Goal: Information Seeking & Learning: Learn about a topic

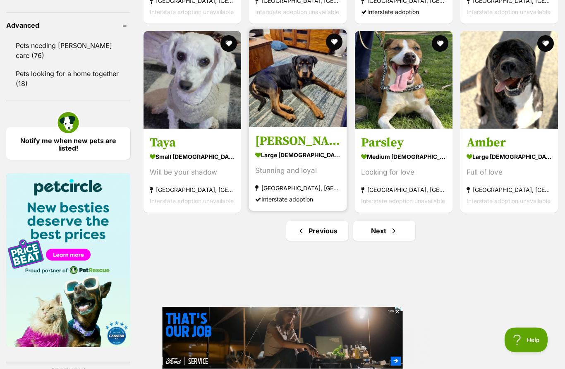
scroll to position [1078, 0]
click at [290, 82] on img at bounding box center [298, 78] width 98 height 98
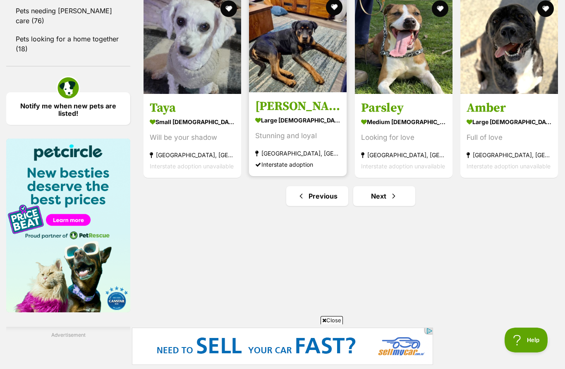
scroll to position [0, 0]
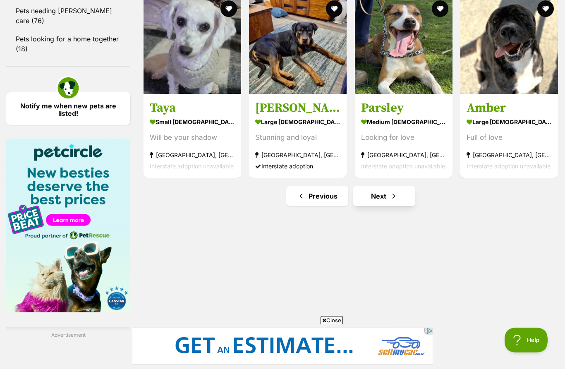
click at [382, 198] on link "Next" at bounding box center [384, 196] width 62 height 20
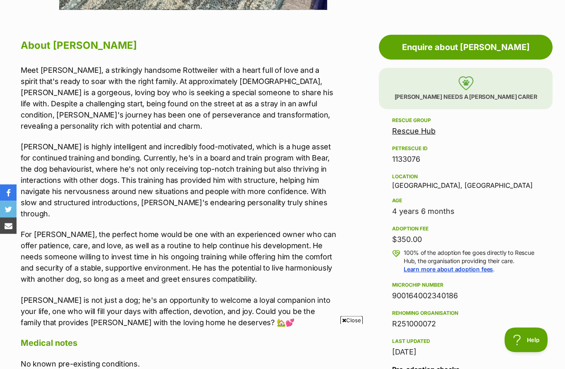
scroll to position [431, 0]
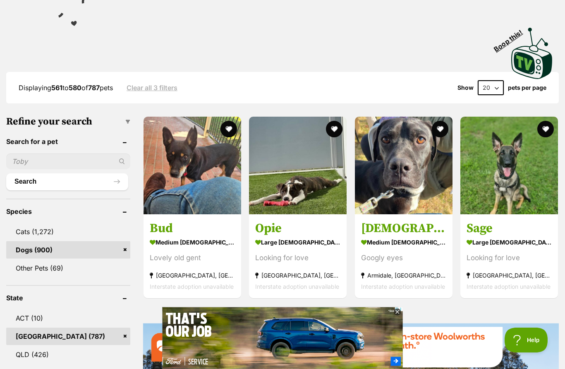
scroll to position [145, 0]
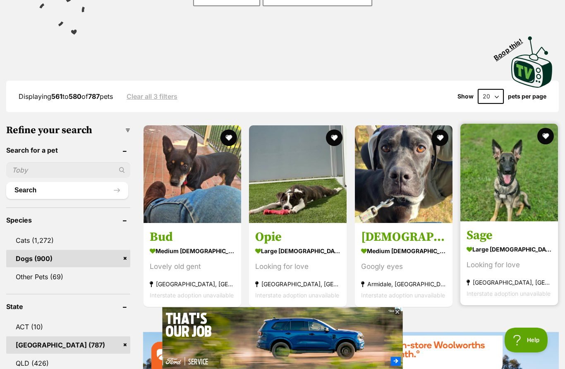
click at [524, 184] on img at bounding box center [509, 173] width 98 height 98
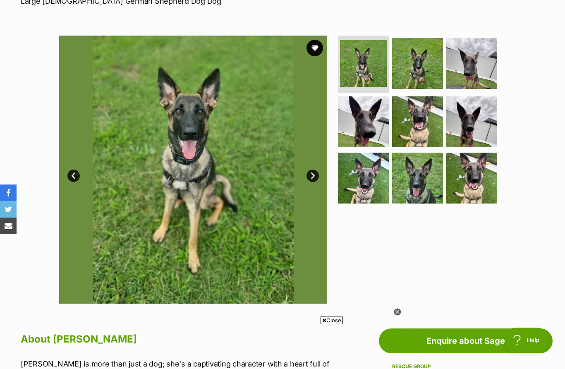
scroll to position [136, 0]
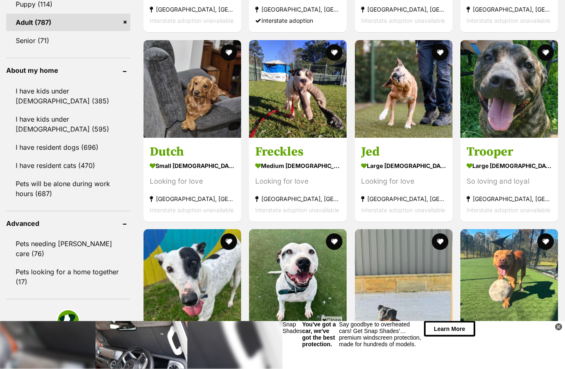
scroll to position [880, 0]
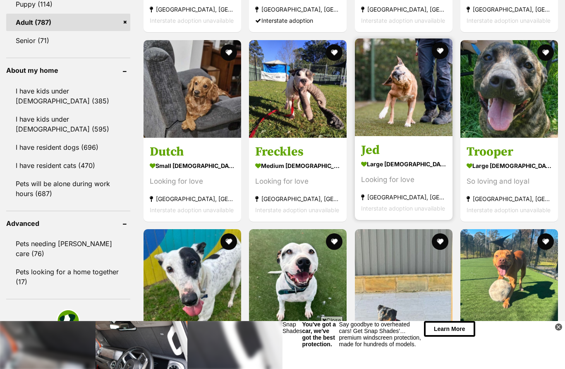
click at [399, 79] on img at bounding box center [404, 87] width 98 height 98
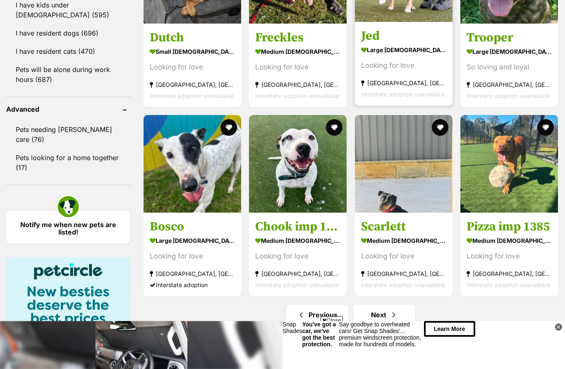
scroll to position [999, 0]
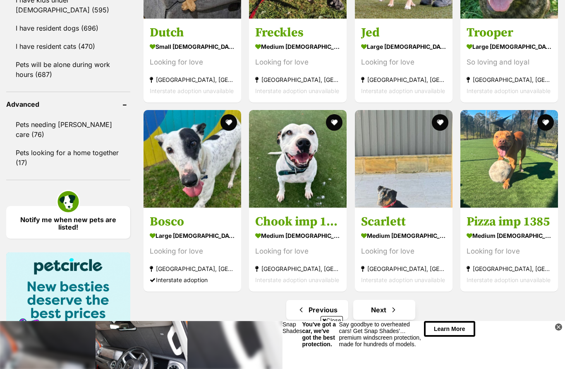
click at [394, 311] on span "Next page" at bounding box center [394, 310] width 8 height 10
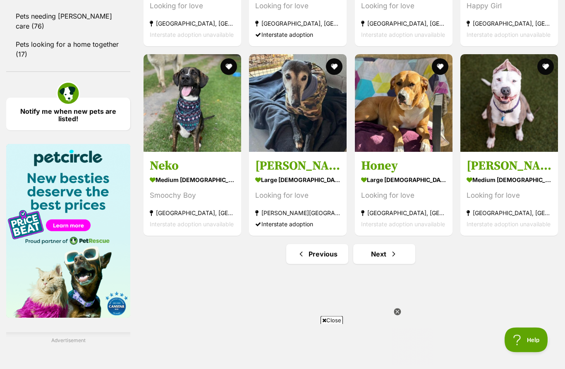
scroll to position [1107, 0]
click at [382, 261] on link "Next" at bounding box center [384, 254] width 62 height 20
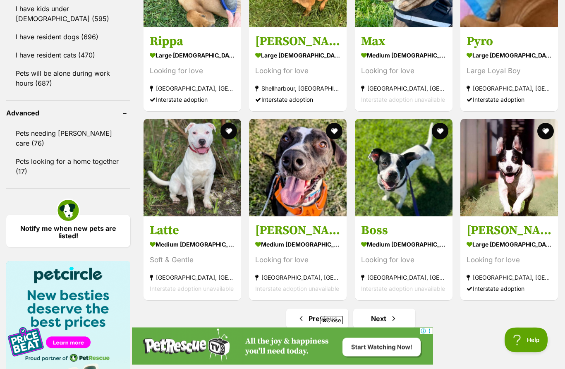
scroll to position [990, 0]
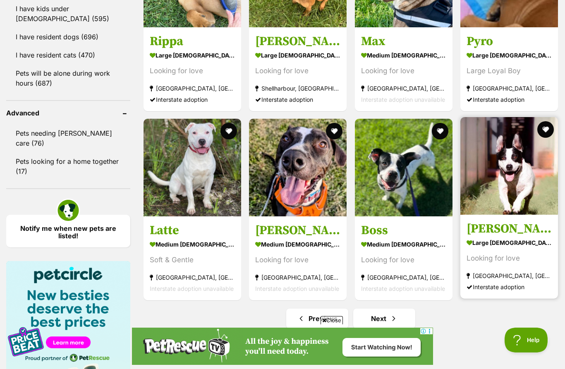
click at [523, 181] on img at bounding box center [509, 166] width 98 height 98
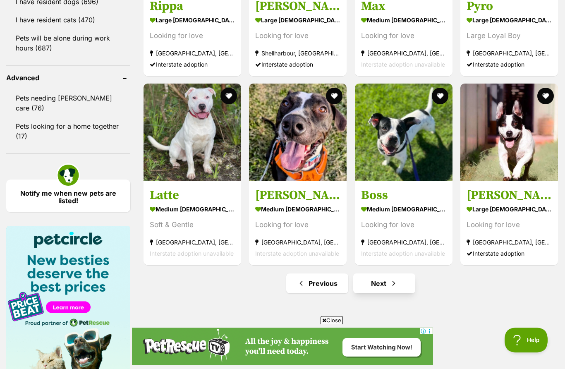
click at [403, 288] on link "Next" at bounding box center [384, 283] width 62 height 20
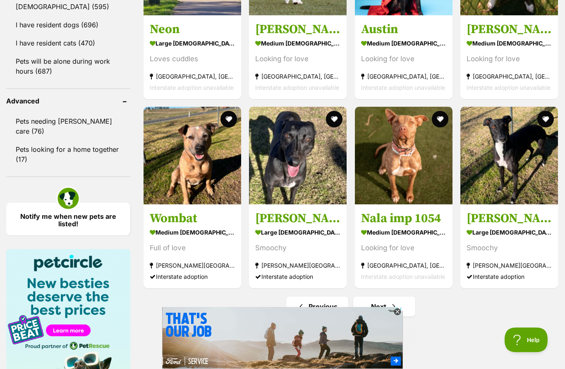
scroll to position [1002, 0]
click at [388, 308] on link "Next" at bounding box center [384, 307] width 62 height 20
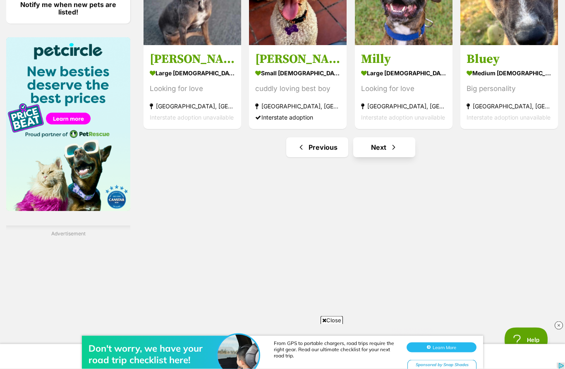
scroll to position [1214, 0]
click at [401, 148] on link "Next" at bounding box center [384, 147] width 62 height 20
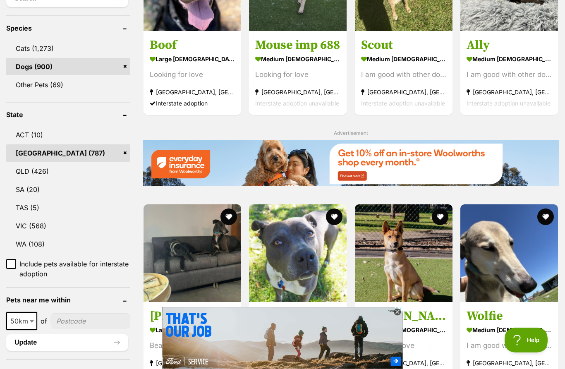
scroll to position [353, 0]
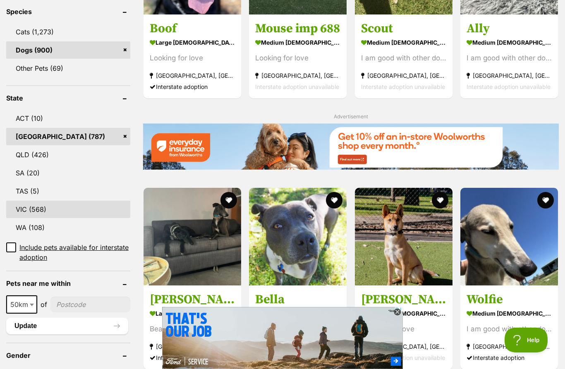
click at [29, 204] on link "VIC (568)" at bounding box center [68, 209] width 124 height 17
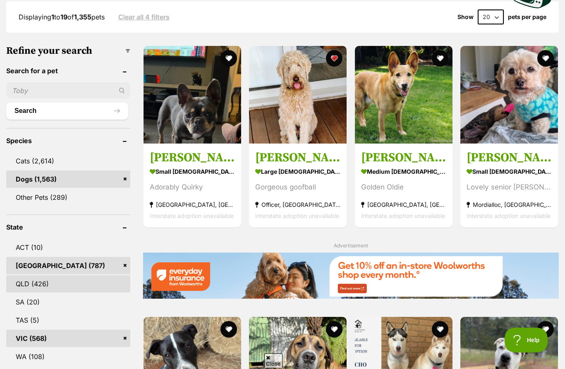
click at [88, 276] on link "QLD (426)" at bounding box center [68, 283] width 124 height 17
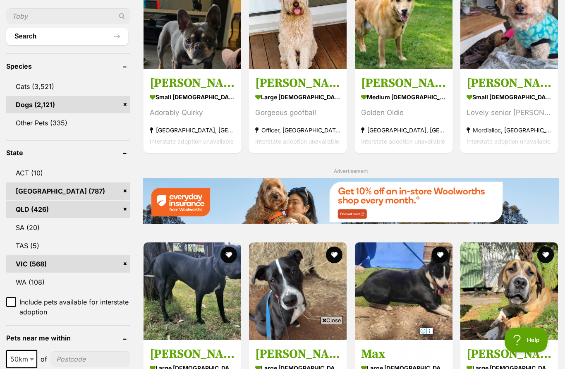
click at [125, 209] on link "QLD (426)" at bounding box center [68, 209] width 124 height 17
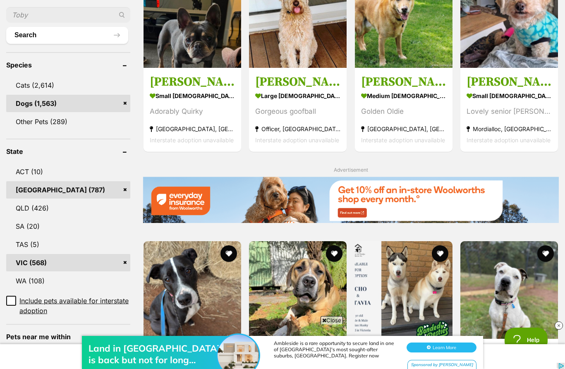
click at [128, 187] on link "[GEOGRAPHIC_DATA] (787)" at bounding box center [68, 189] width 124 height 17
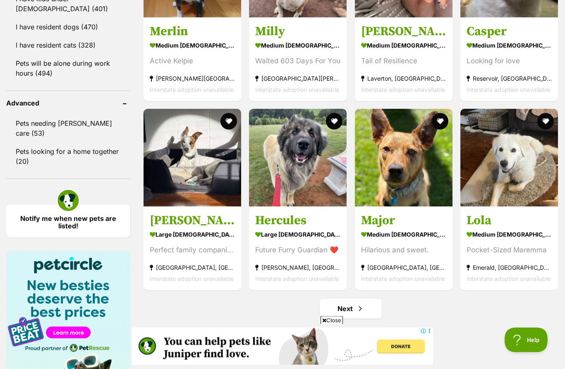
scroll to position [1000, 0]
click at [359, 308] on span "Next page" at bounding box center [360, 309] width 8 height 10
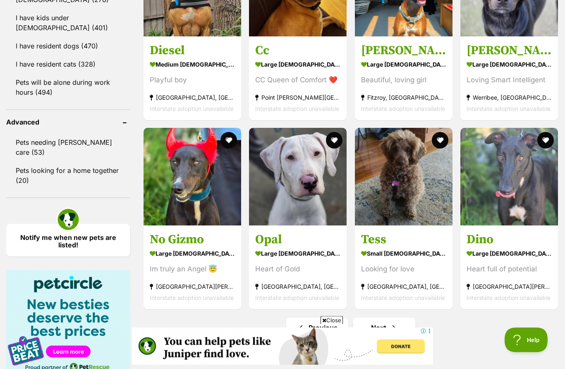
scroll to position [981, 0]
click at [396, 330] on span "Next page" at bounding box center [394, 328] width 8 height 10
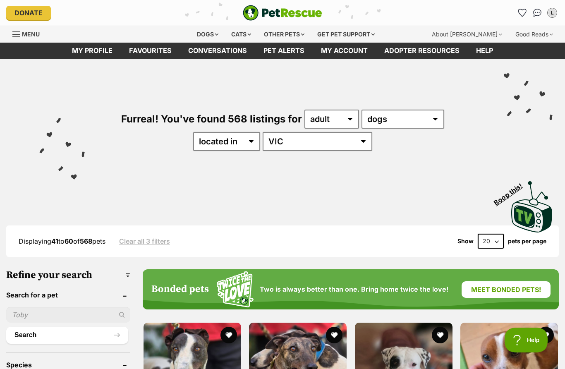
click at [529, 134] on div "Furreal! You've found 568 listings for any age puppy adult senior any type of p…" at bounding box center [282, 116] width 540 height 115
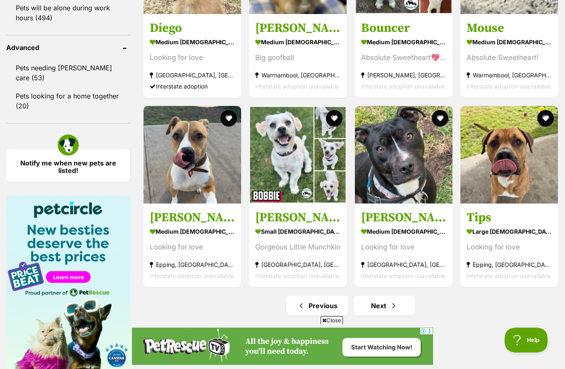
scroll to position [1056, 0]
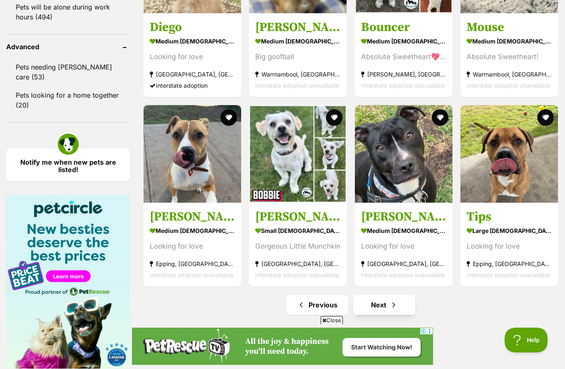
click at [404, 306] on link "Next" at bounding box center [384, 305] width 62 height 20
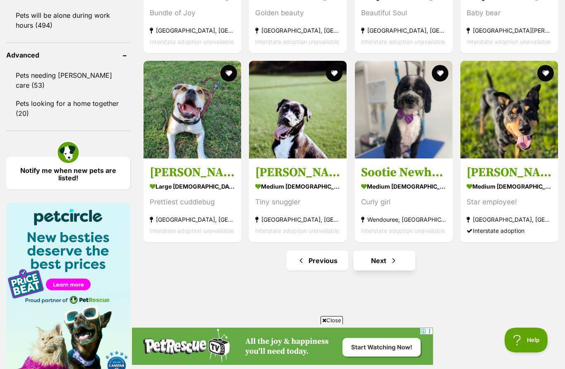
click at [403, 267] on link "Next" at bounding box center [384, 261] width 62 height 20
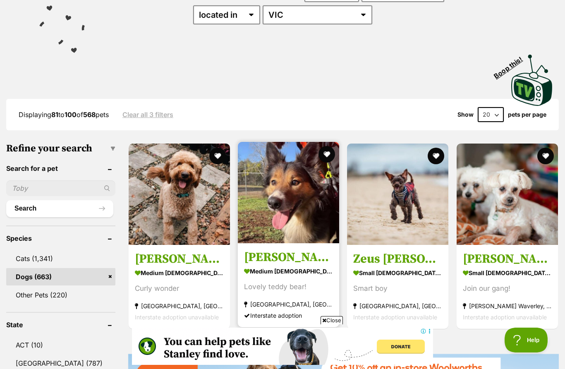
click at [271, 210] on img at bounding box center [288, 192] width 101 height 101
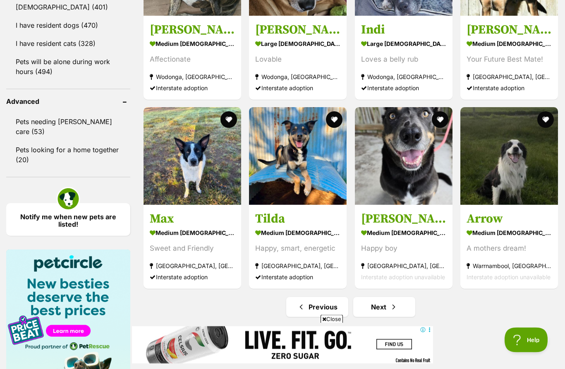
scroll to position [1002, 0]
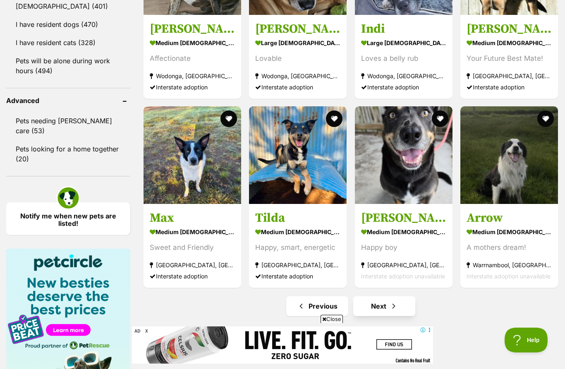
click at [404, 308] on link "Next" at bounding box center [384, 306] width 62 height 20
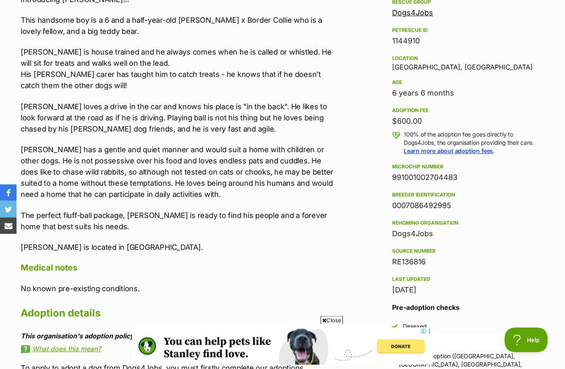
scroll to position [472, 0]
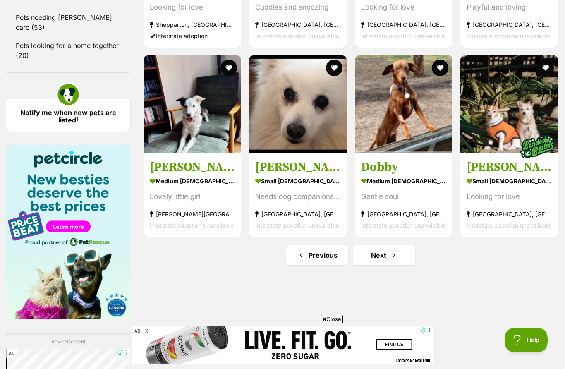
scroll to position [1105, 0]
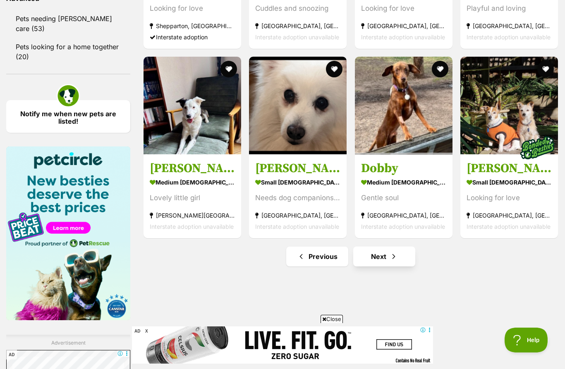
click at [389, 254] on link "Next" at bounding box center [384, 256] width 62 height 20
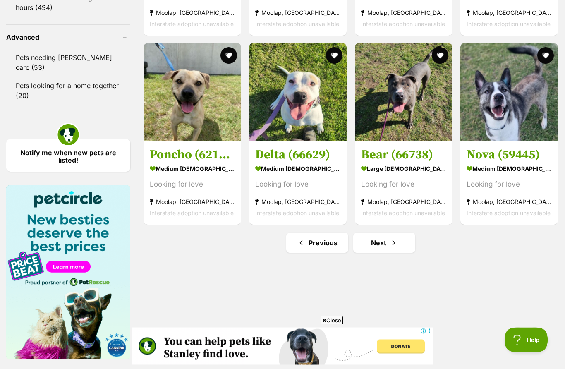
scroll to position [1066, 0]
click at [407, 247] on link "Next" at bounding box center [384, 243] width 62 height 20
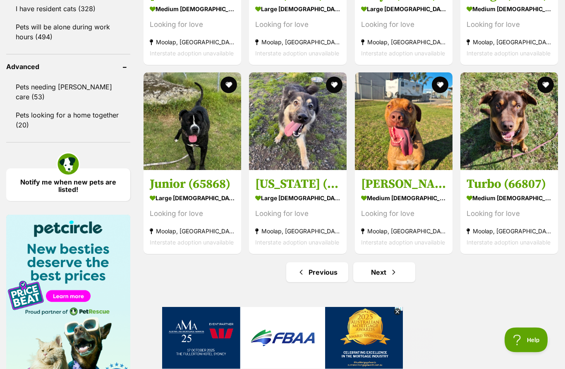
scroll to position [1036, 0]
click at [388, 273] on link "Next" at bounding box center [384, 272] width 62 height 20
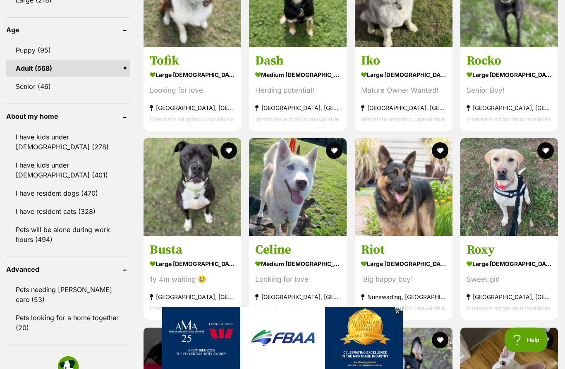
scroll to position [835, 0]
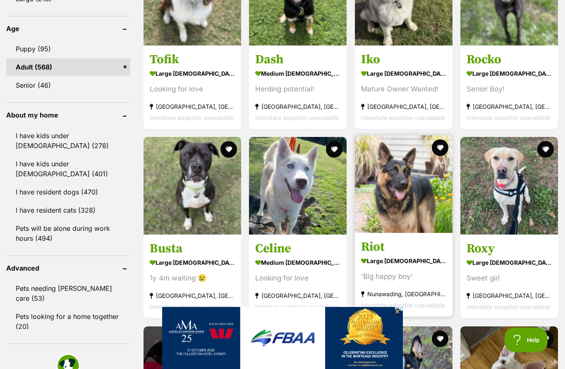
click at [401, 201] on img at bounding box center [404, 185] width 98 height 98
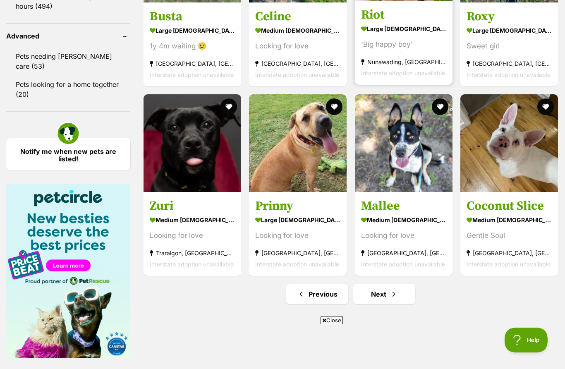
scroll to position [1069, 0]
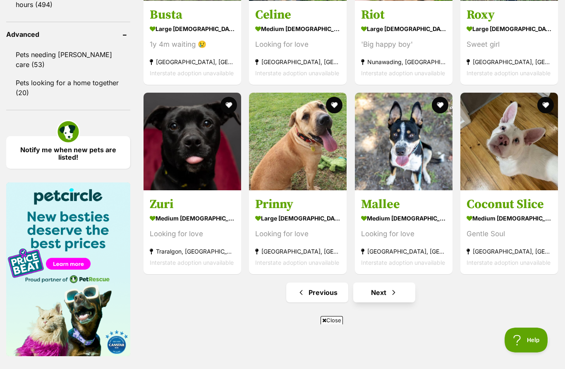
click at [403, 293] on link "Next" at bounding box center [384, 292] width 62 height 20
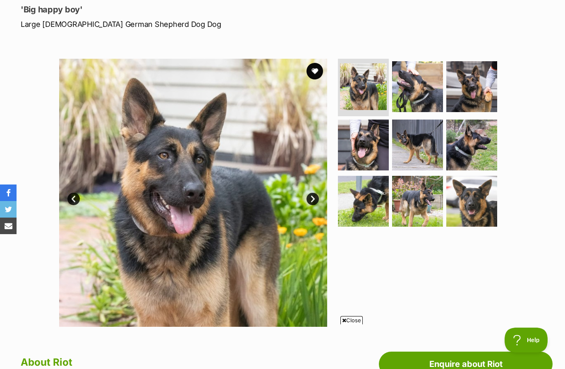
scroll to position [84, 0]
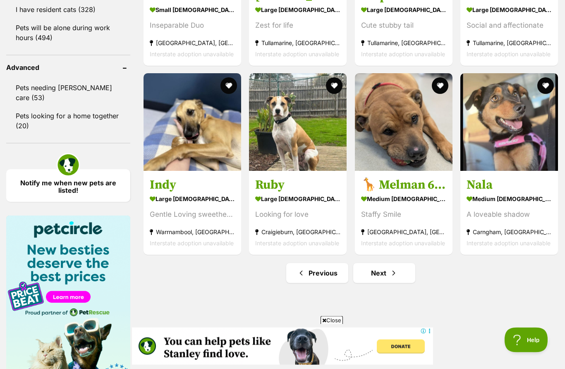
scroll to position [1036, 0]
click at [381, 271] on link "Next" at bounding box center [384, 273] width 62 height 20
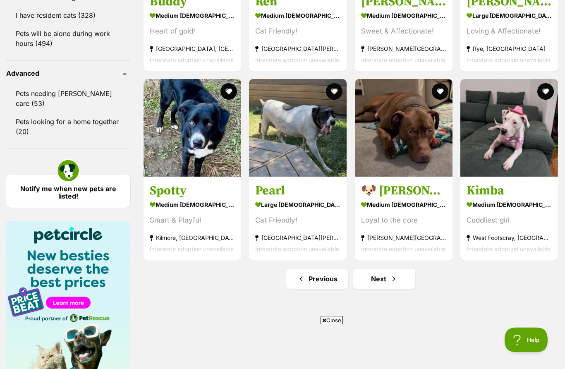
scroll to position [1030, 0]
click at [391, 282] on span "Next page" at bounding box center [394, 279] width 8 height 10
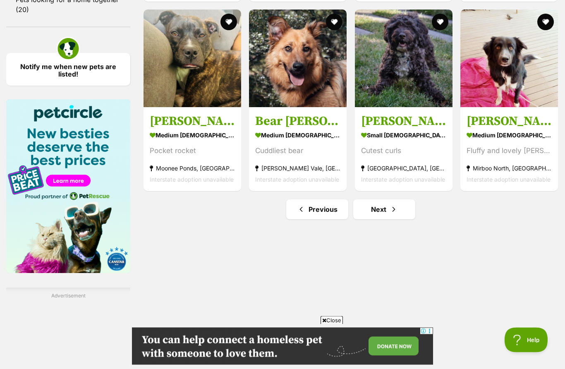
scroll to position [1152, 0]
click at [398, 210] on link "Next" at bounding box center [384, 209] width 62 height 20
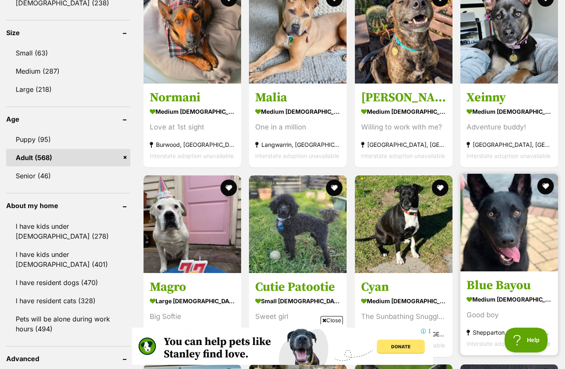
click at [525, 243] on img at bounding box center [509, 223] width 98 height 98
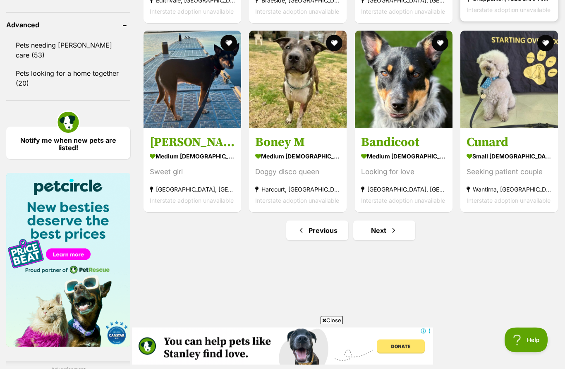
scroll to position [1078, 0]
click at [388, 223] on link "Next" at bounding box center [384, 230] width 62 height 20
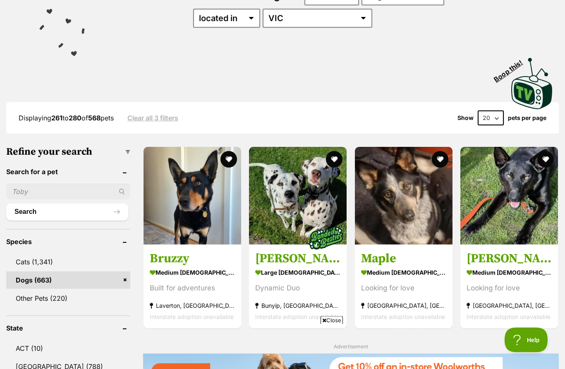
scroll to position [123, 0]
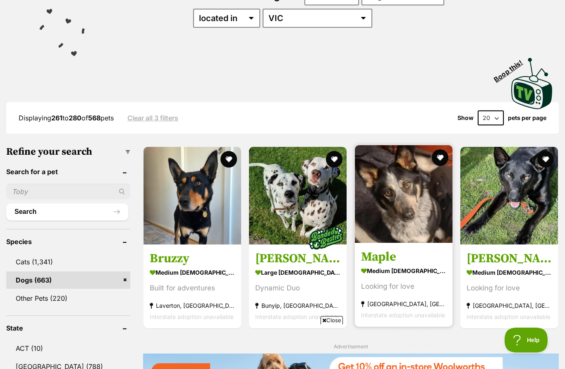
click at [387, 207] on img at bounding box center [404, 194] width 98 height 98
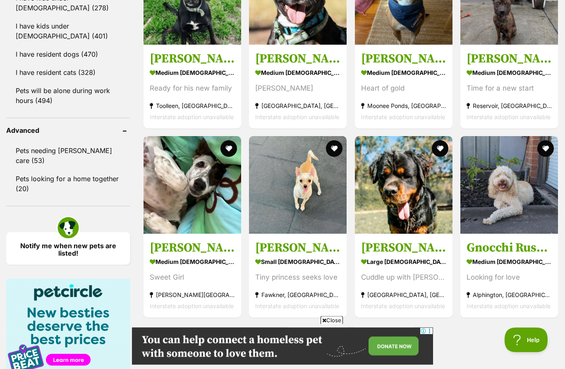
scroll to position [973, 0]
click at [394, 335] on span "Next page" at bounding box center [394, 336] width 8 height 10
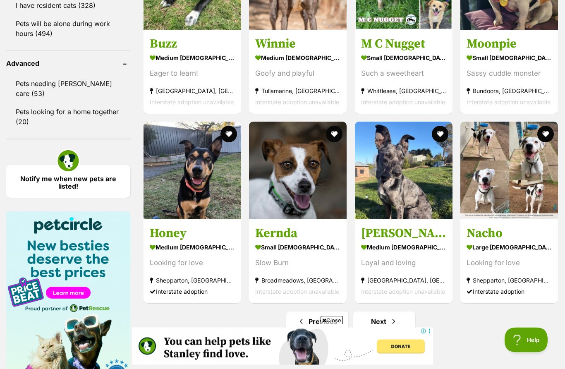
scroll to position [1040, 0]
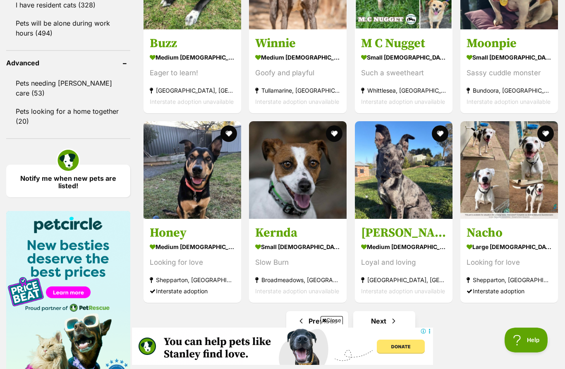
click at [388, 327] on link "Next" at bounding box center [384, 321] width 62 height 20
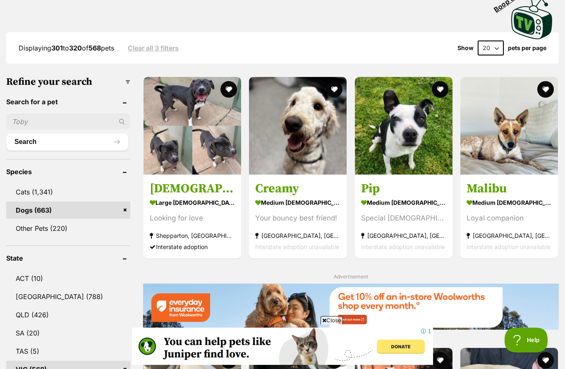
scroll to position [228, 0]
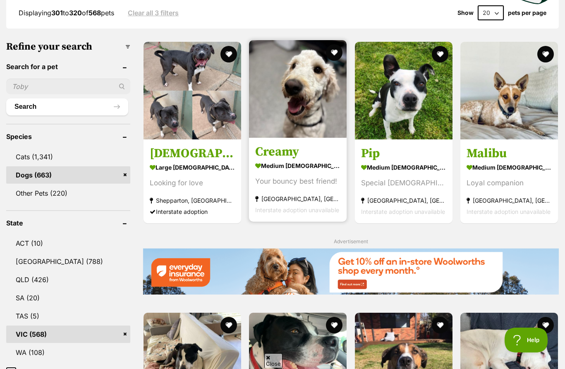
click at [312, 113] on img at bounding box center [298, 89] width 98 height 98
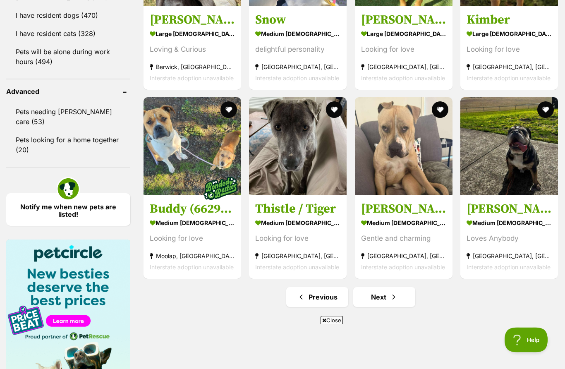
scroll to position [1013, 0]
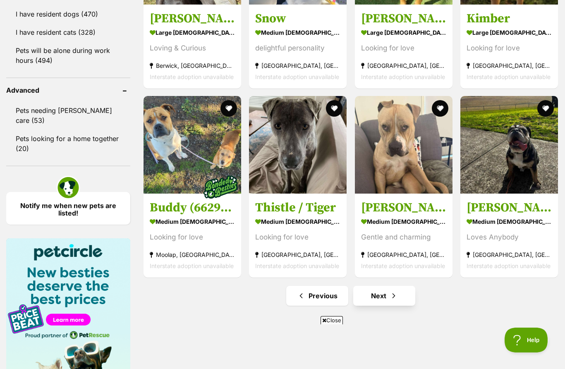
click at [393, 296] on span "Next page" at bounding box center [394, 296] width 8 height 10
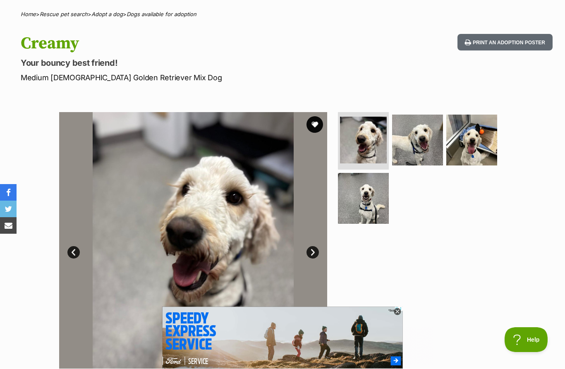
scroll to position [60, 0]
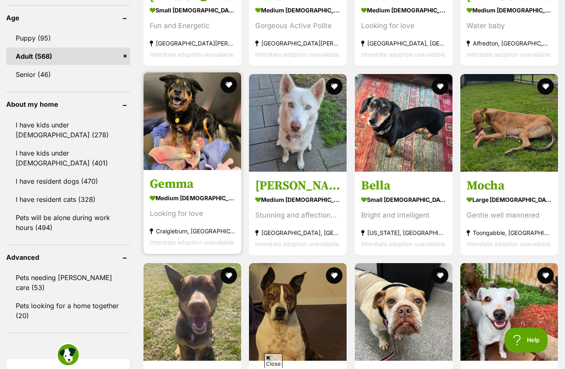
click at [154, 139] on img at bounding box center [193, 121] width 98 height 98
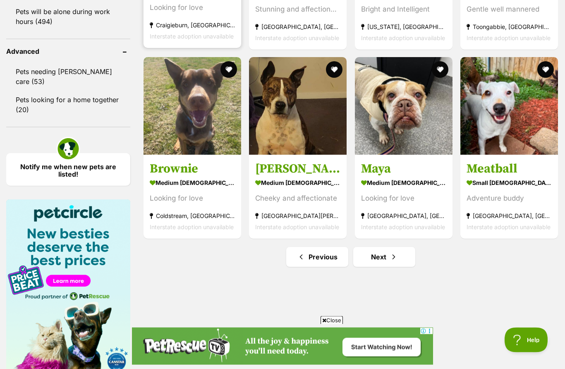
scroll to position [1052, 0]
click at [387, 261] on link "Next" at bounding box center [384, 257] width 62 height 20
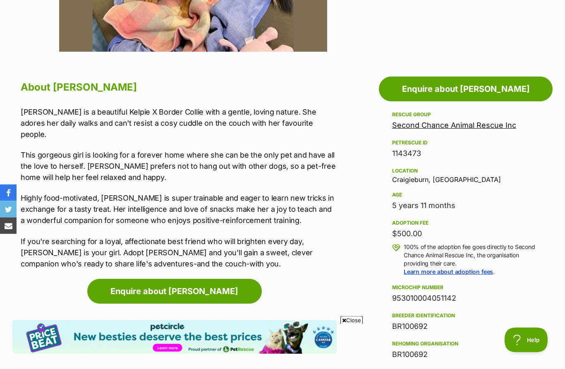
scroll to position [389, 0]
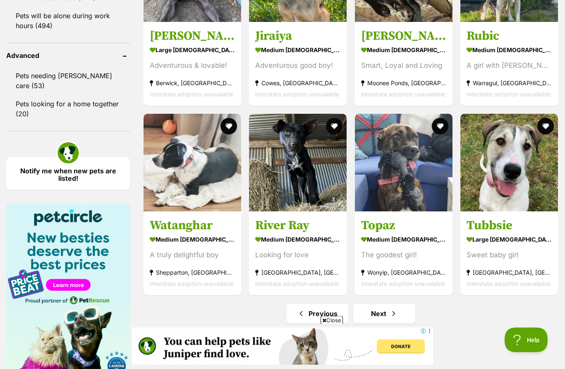
scroll to position [1048, 0]
click at [396, 319] on link "Next" at bounding box center [384, 314] width 62 height 20
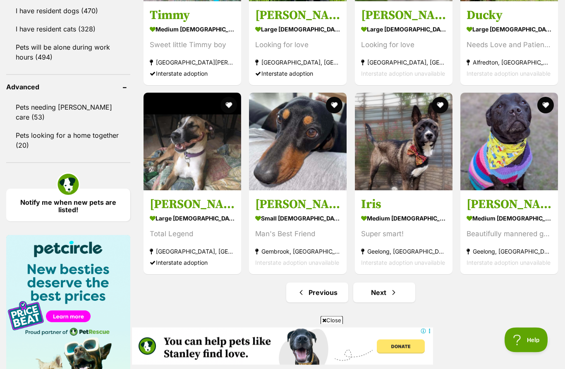
scroll to position [1016, 0]
click at [383, 294] on link "Next" at bounding box center [384, 292] width 62 height 20
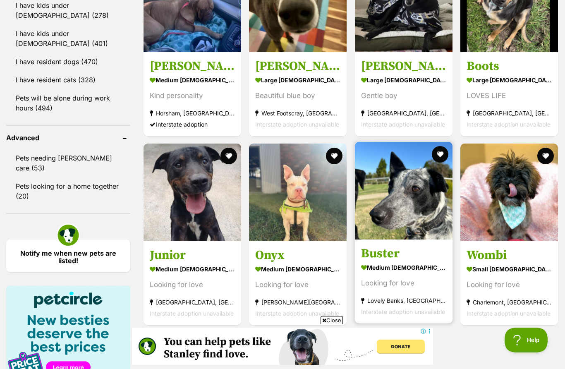
click at [411, 211] on img at bounding box center [404, 191] width 98 height 98
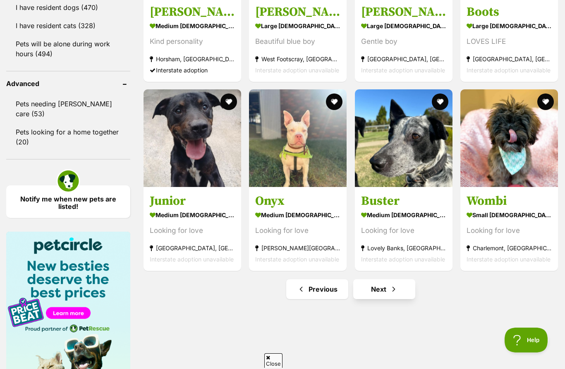
click at [399, 288] on link "Next" at bounding box center [384, 289] width 62 height 20
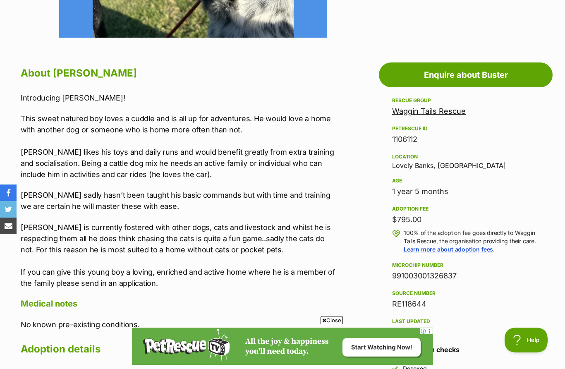
scroll to position [398, 0]
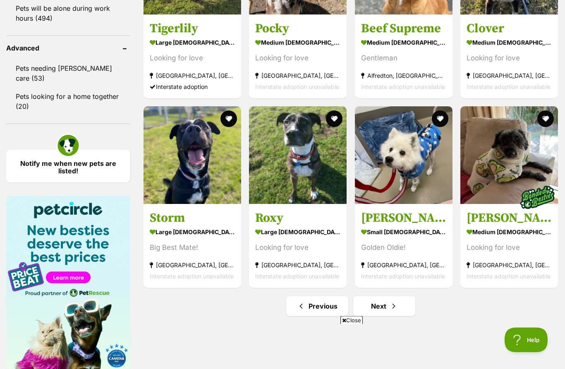
scroll to position [1055, 0]
click at [395, 306] on span "Next page" at bounding box center [394, 306] width 8 height 10
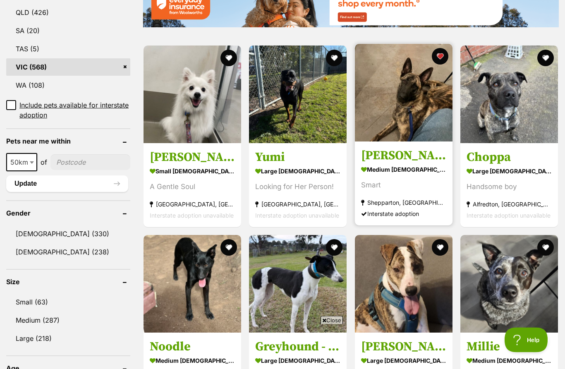
scroll to position [495, 0]
click at [416, 101] on img at bounding box center [404, 93] width 98 height 98
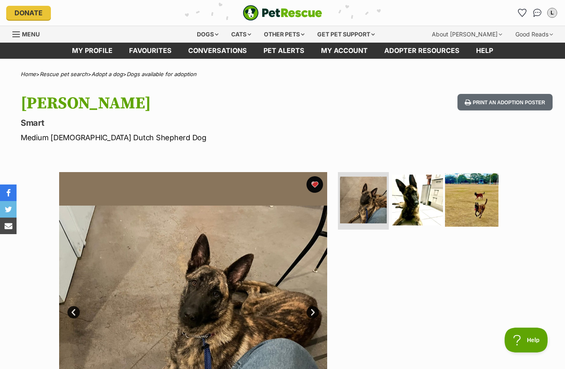
click at [483, 201] on img at bounding box center [471, 199] width 53 height 53
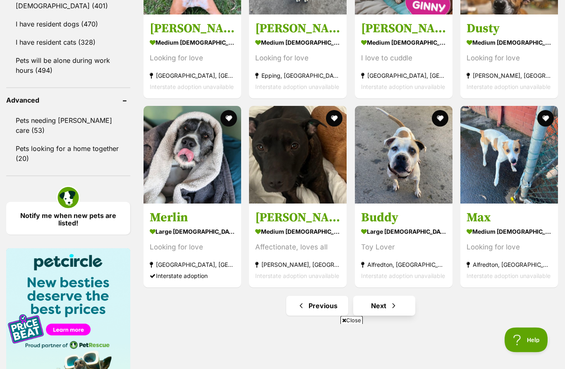
scroll to position [1003, 0]
click at [394, 307] on span "Next page" at bounding box center [394, 306] width 8 height 10
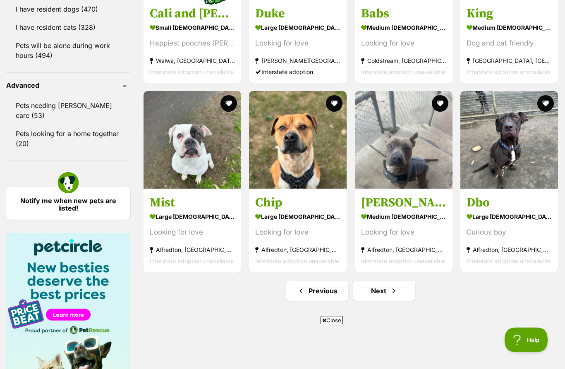
scroll to position [1018, 0]
click at [392, 288] on span "Next page" at bounding box center [394, 291] width 8 height 10
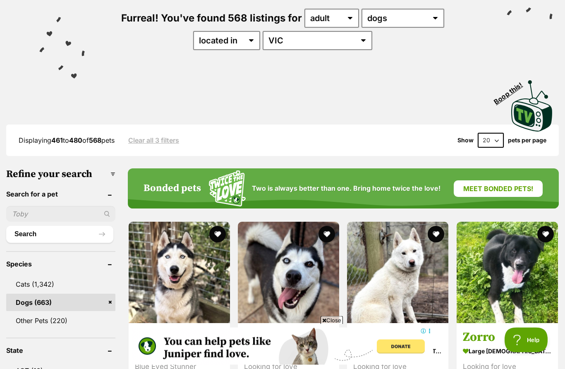
scroll to position [102, 0]
